Goal: Check status: Check status

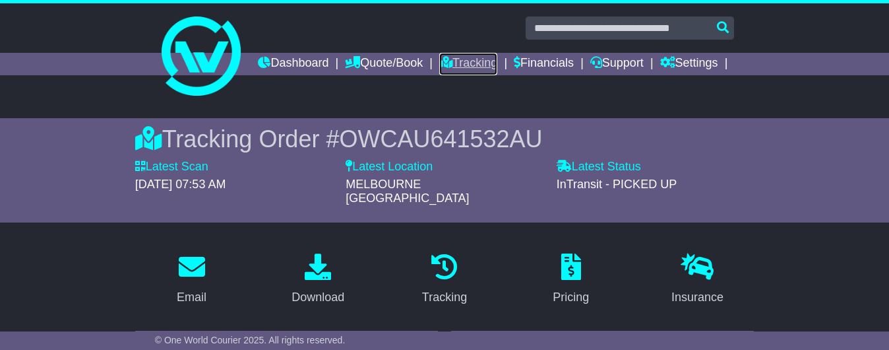
click at [497, 62] on link "Tracking" at bounding box center [468, 64] width 58 height 22
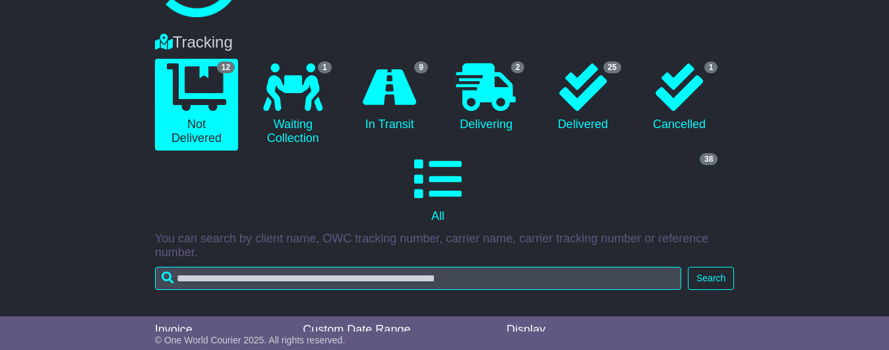
scroll to position [84, 0]
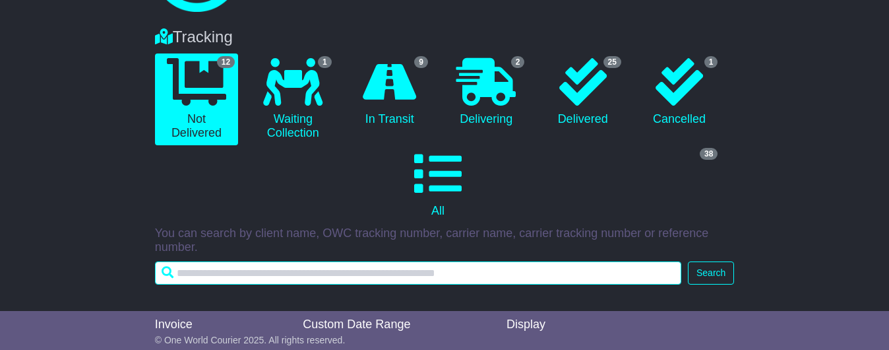
click at [329, 280] on input "text" at bounding box center [418, 272] width 526 height 23
paste input "**********"
type input "**********"
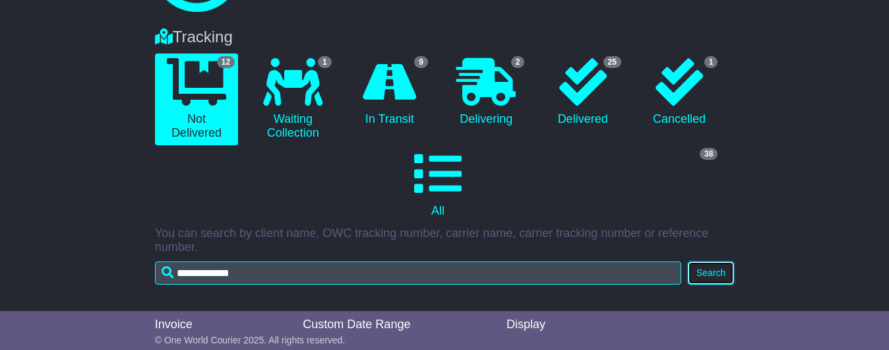
click at [714, 279] on button "Search" at bounding box center [711, 272] width 46 height 23
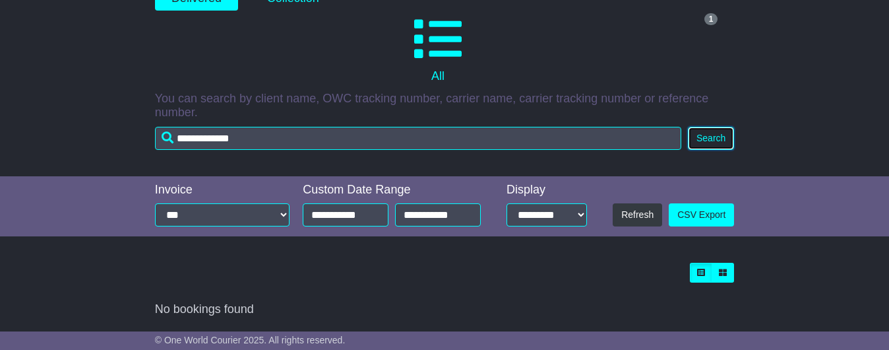
scroll to position [226, 0]
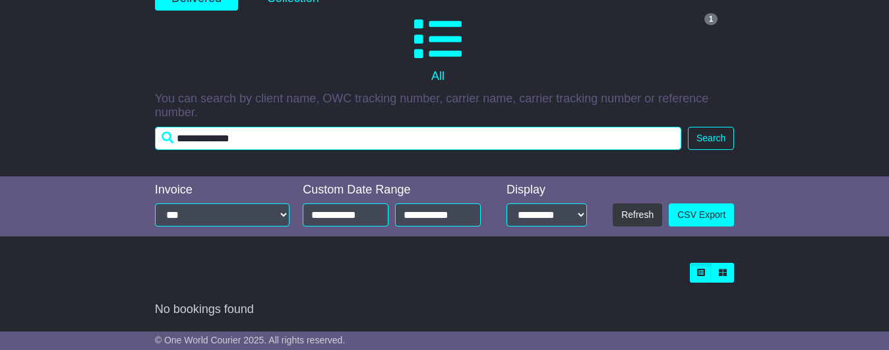
click at [385, 137] on input "**********" at bounding box center [418, 138] width 526 height 23
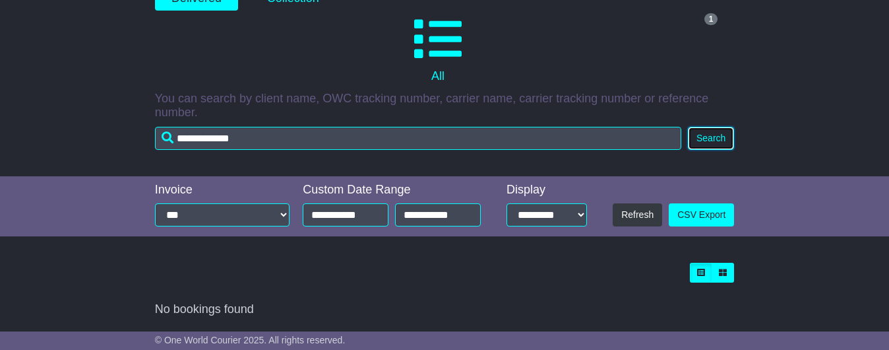
click at [716, 134] on button "Search" at bounding box center [711, 138] width 46 height 23
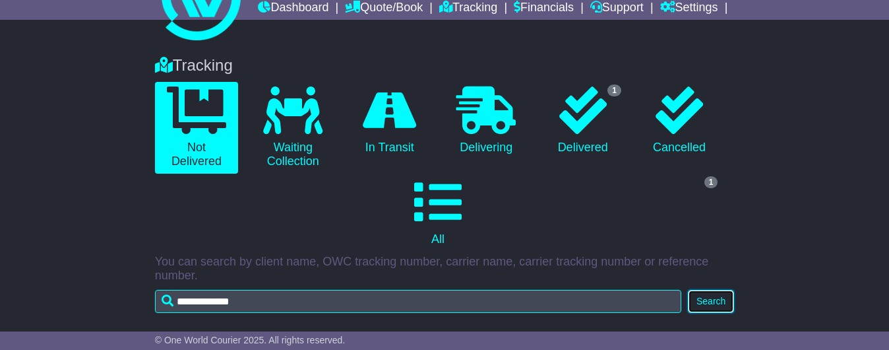
scroll to position [54, 0]
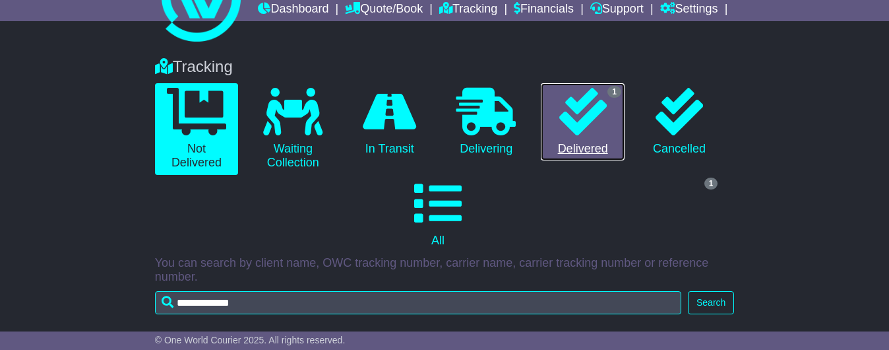
click at [616, 133] on link "1 Delivered" at bounding box center [582, 122] width 83 height 78
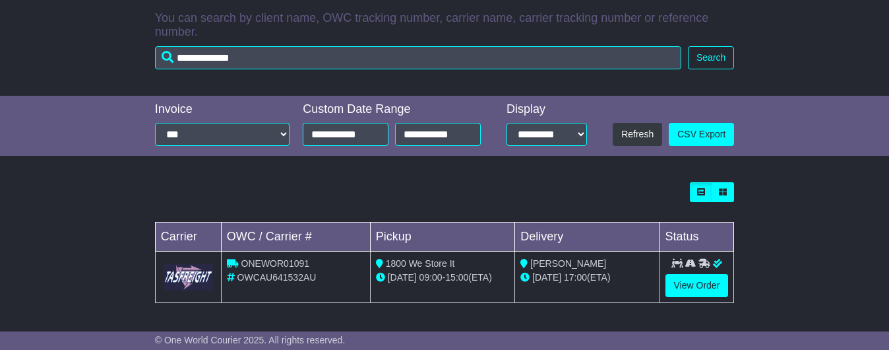
scroll to position [307, 0]
click at [685, 287] on link "View Order" at bounding box center [697, 285] width 63 height 23
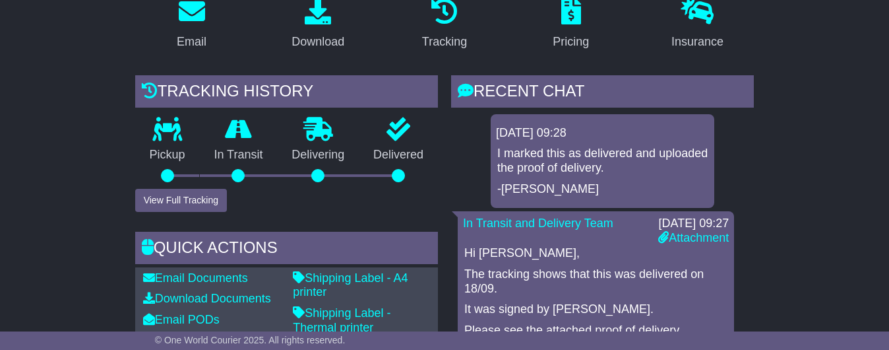
click at [544, 163] on p "I marked this as delivered and uploaded the proof of delivery." at bounding box center [602, 160] width 210 height 28
click at [581, 161] on p "I marked this as delivered and uploaded the proof of delivery." at bounding box center [602, 160] width 210 height 28
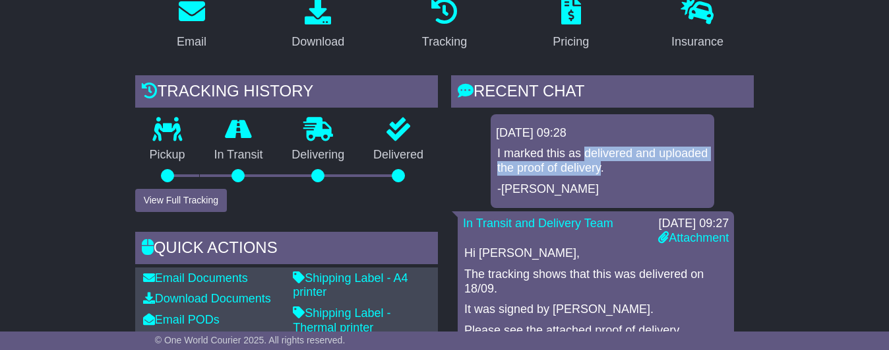
drag, startPoint x: 581, startPoint y: 163, endPoint x: 593, endPoint y: 179, distance: 20.7
click at [593, 175] on p "I marked this as delivered and uploaded the proof of delivery." at bounding box center [602, 160] width 210 height 28
copy p "delivered and uploaded the proof of delivery"
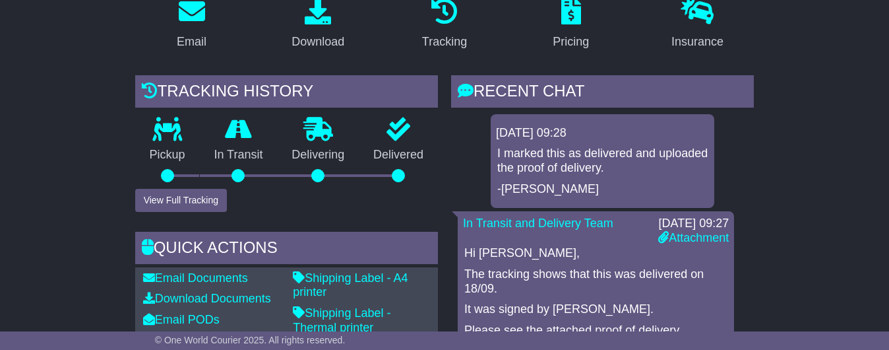
click at [633, 194] on p "-Karen" at bounding box center [602, 189] width 210 height 15
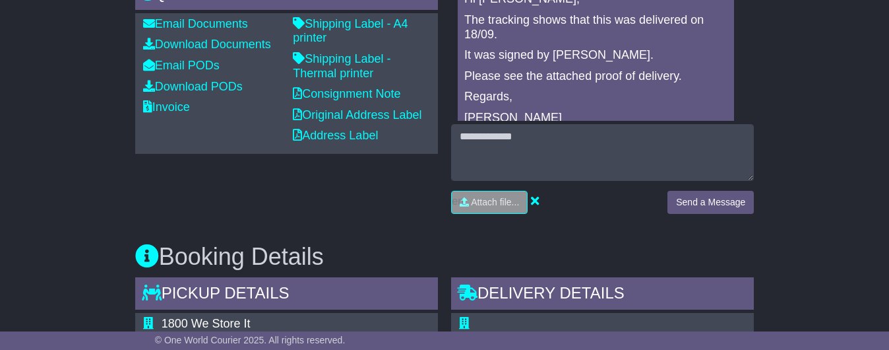
scroll to position [519, 0]
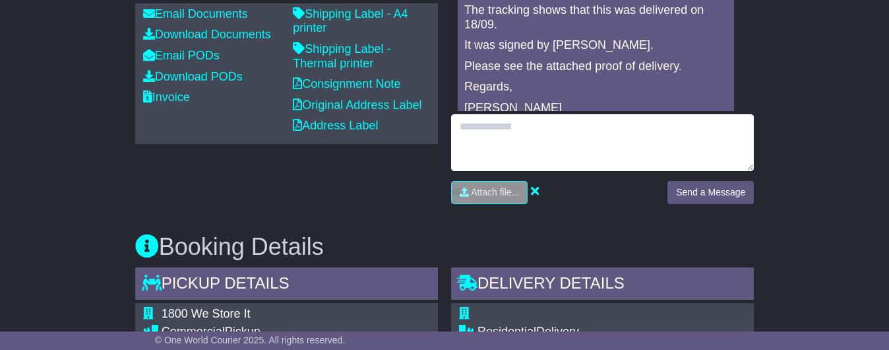
click at [576, 142] on textarea at bounding box center [602, 142] width 303 height 57
type textarea "**********"
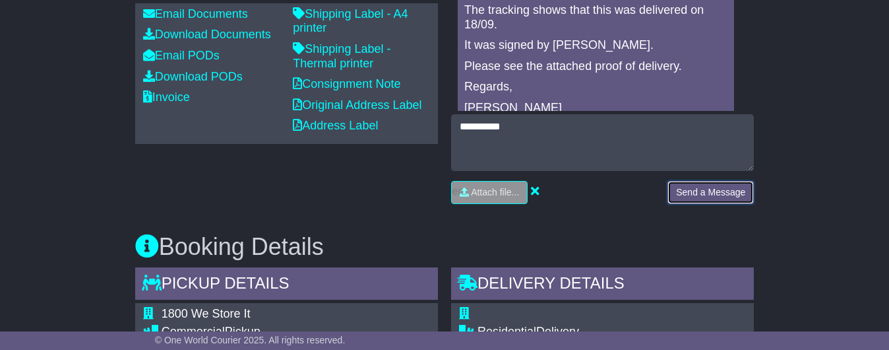
click at [721, 204] on button "Send a Message" at bounding box center [711, 192] width 86 height 23
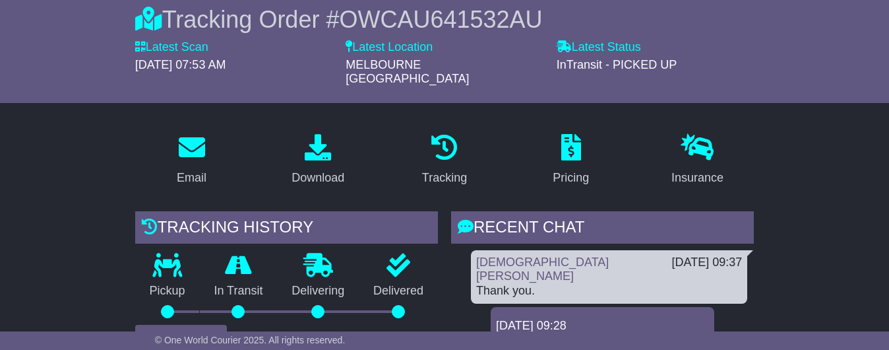
scroll to position [0, 0]
